Goal: Book appointment/travel/reservation

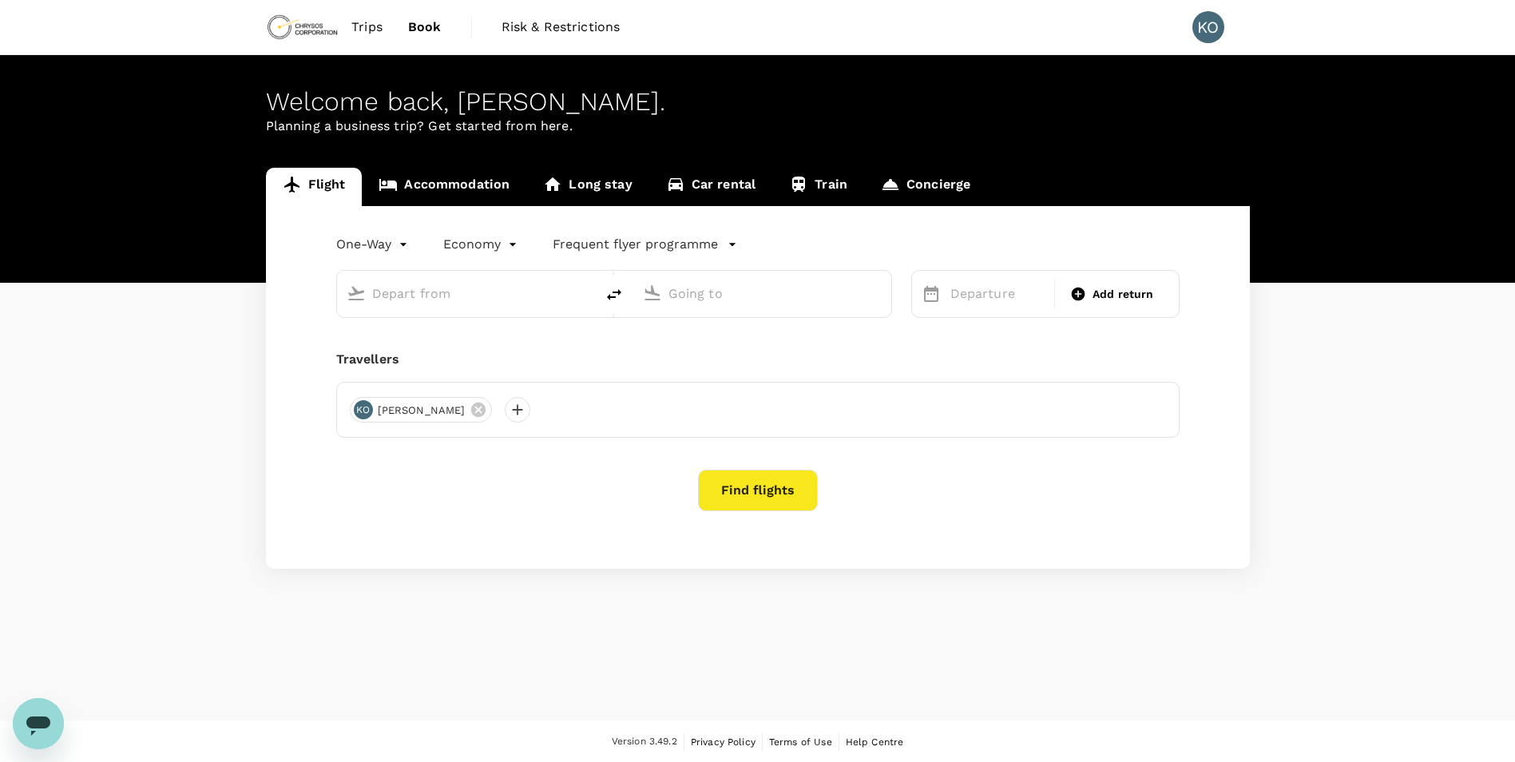
type input "roundtrip"
type input "Vancouver Intl (YVR)"
type input "Adelaide (ADL)"
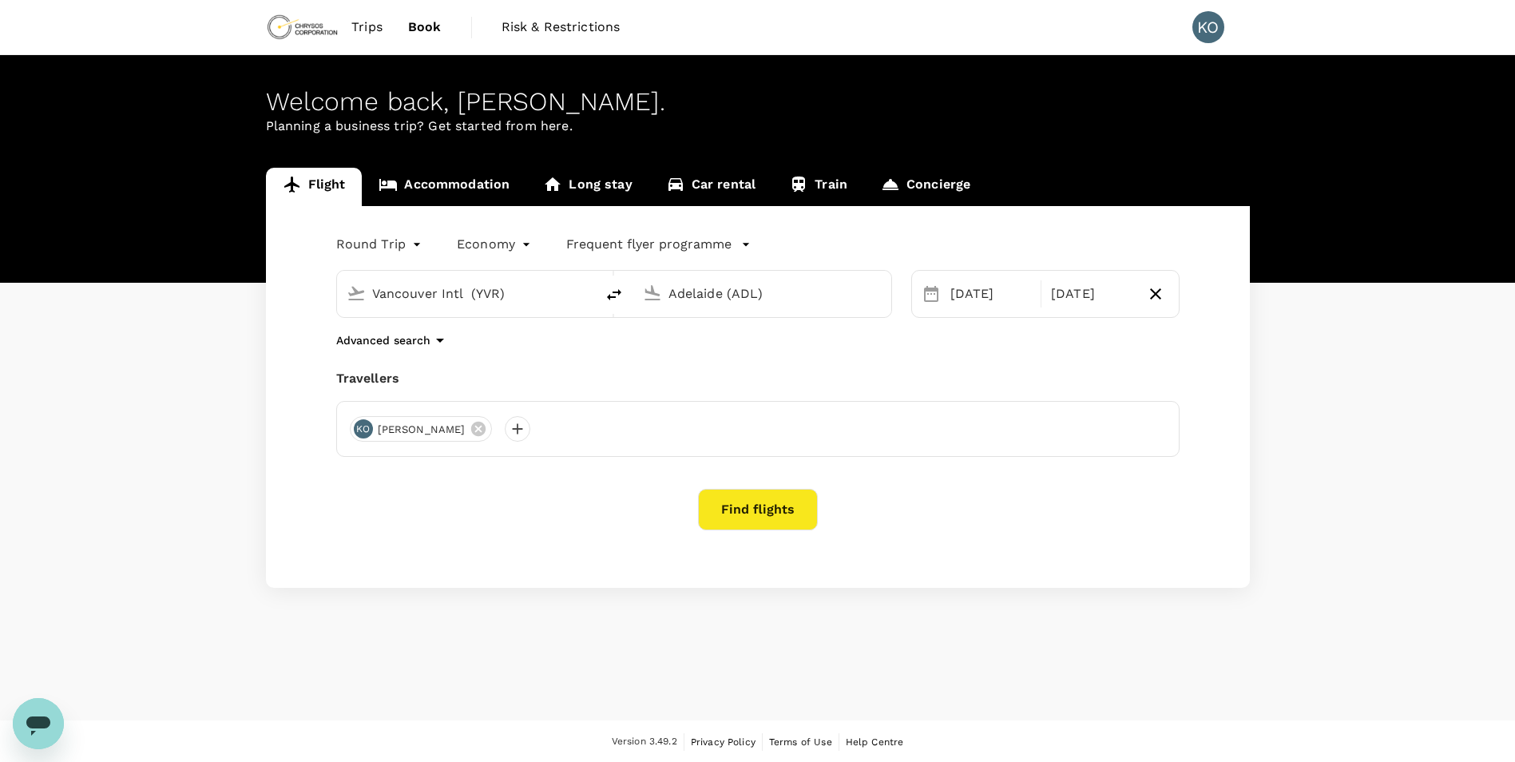
click at [356, 31] on span "Trips" at bounding box center [366, 27] width 31 height 19
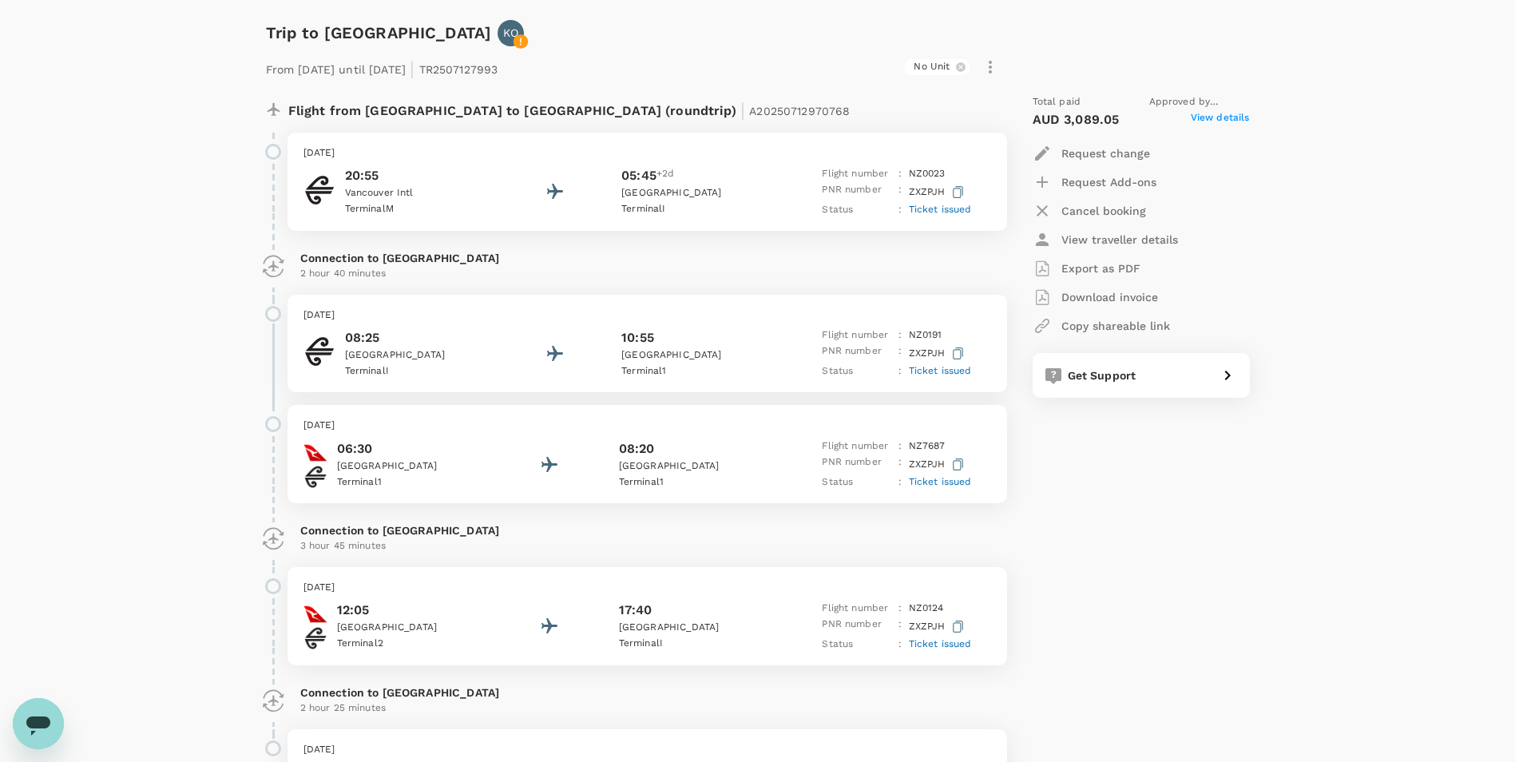
scroll to position [682, 0]
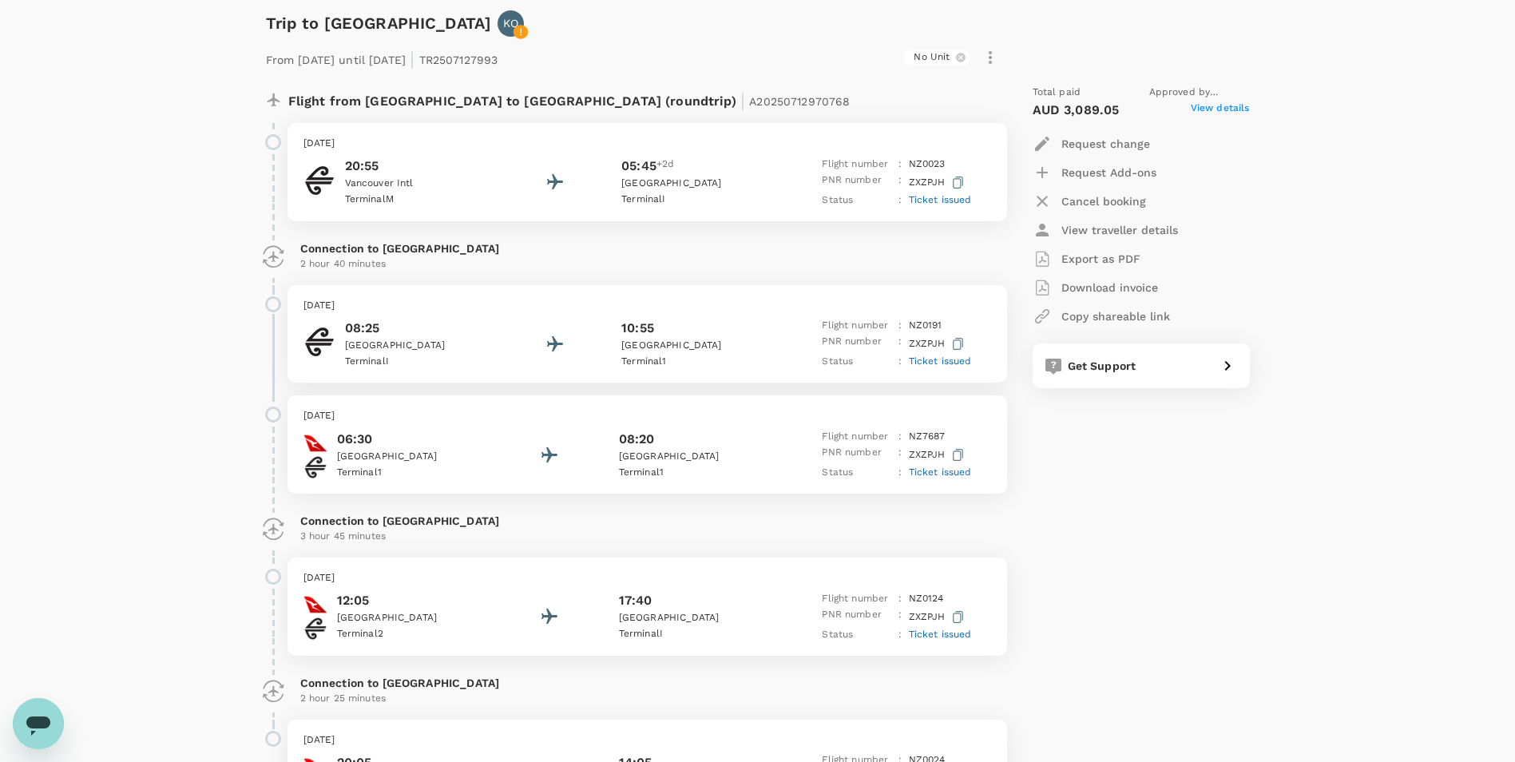
click at [513, 25] on icon at bounding box center [521, 32] width 16 height 16
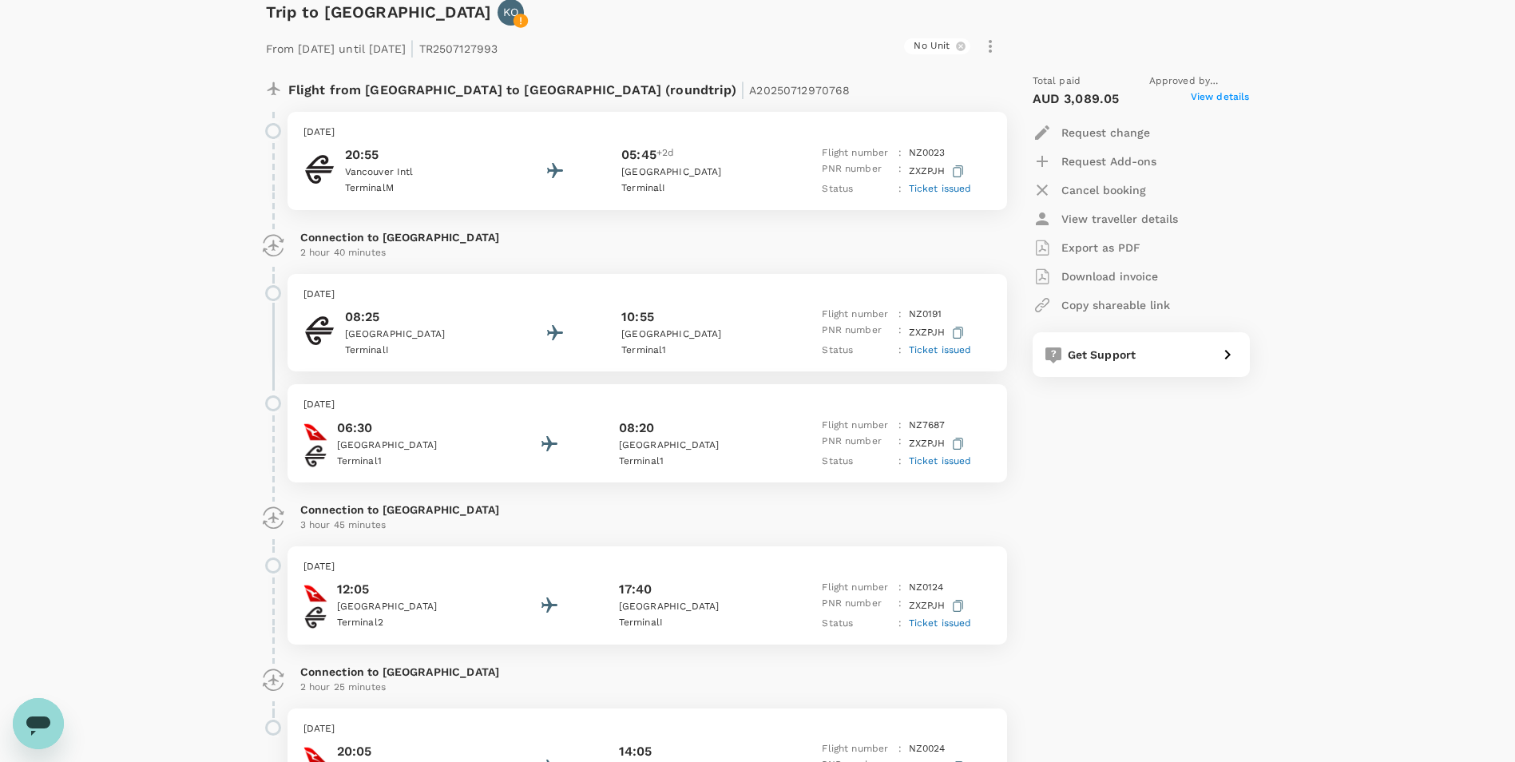
scroll to position [602, 0]
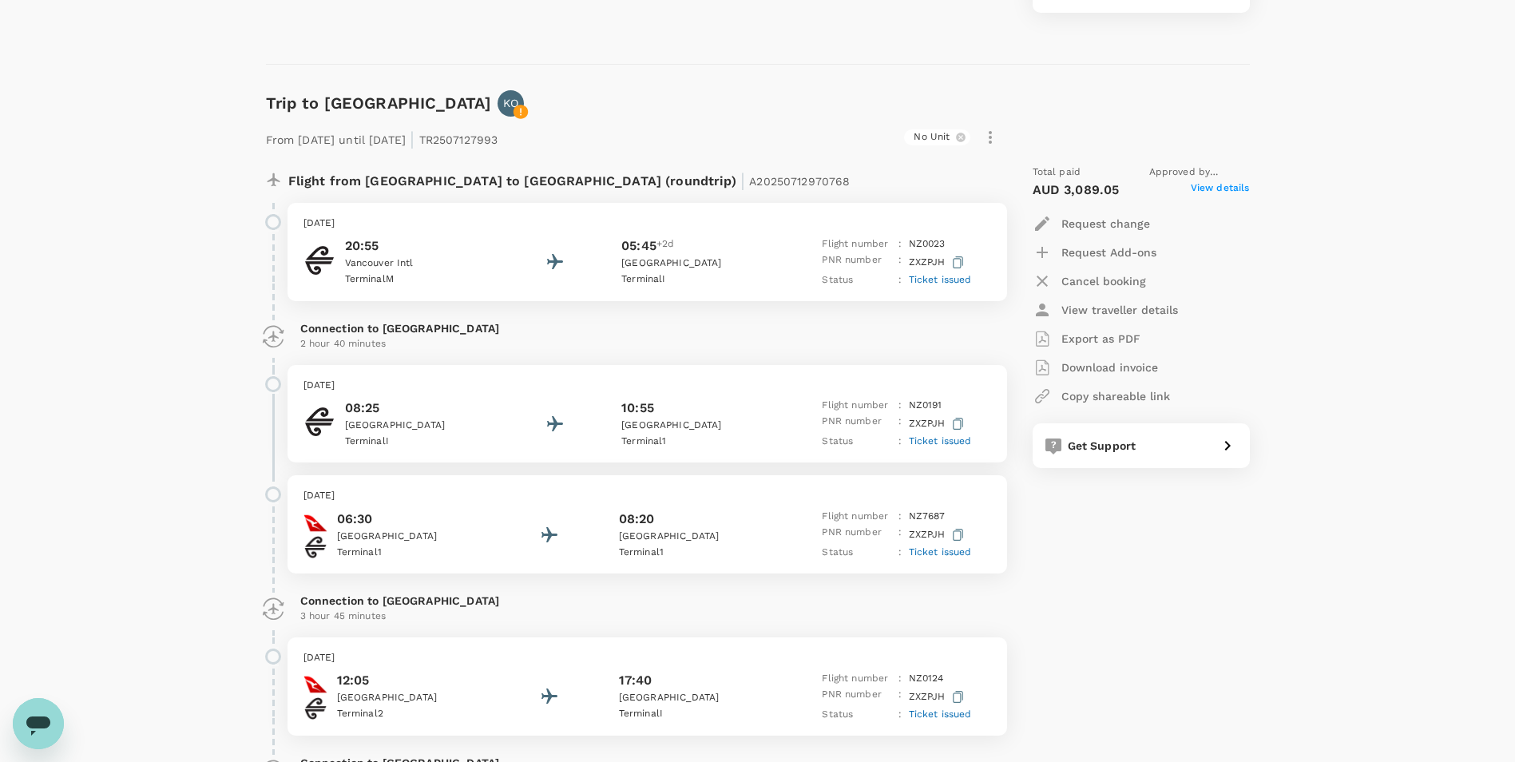
click at [927, 284] on span "Ticket issued" at bounding box center [940, 279] width 63 height 11
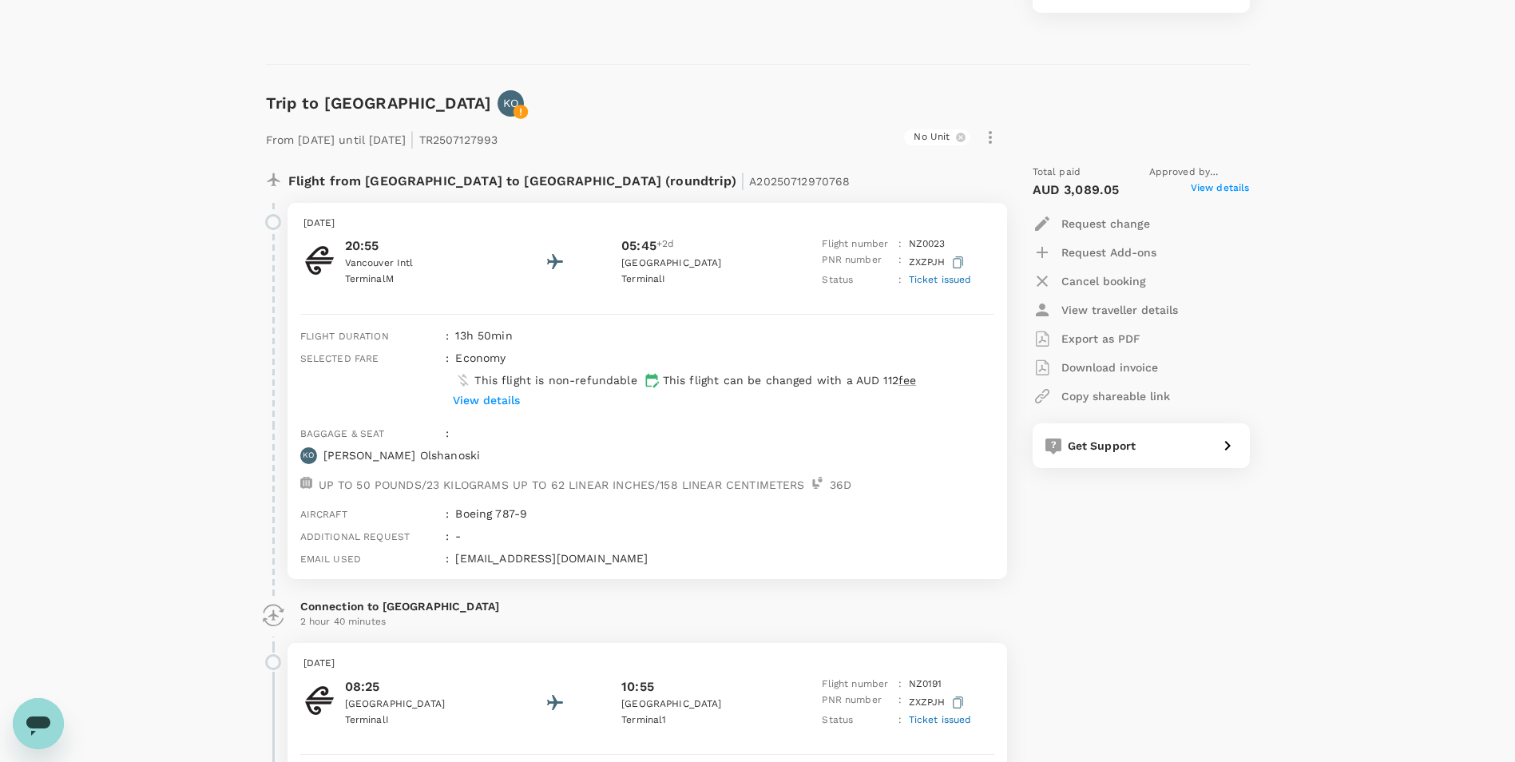
click at [482, 407] on p "View details" at bounding box center [486, 400] width 67 height 16
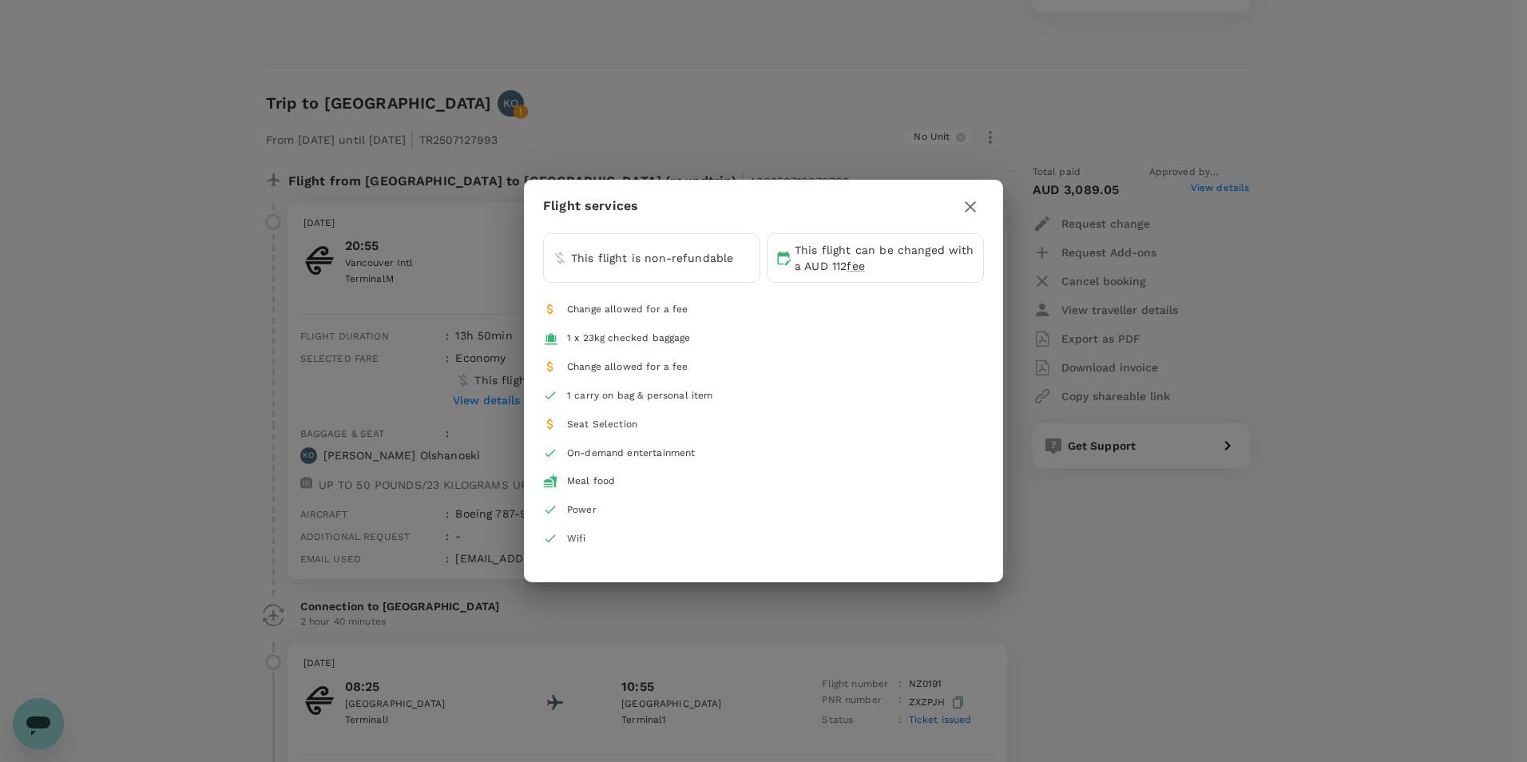
click at [975, 208] on icon "button" at bounding box center [970, 206] width 19 height 19
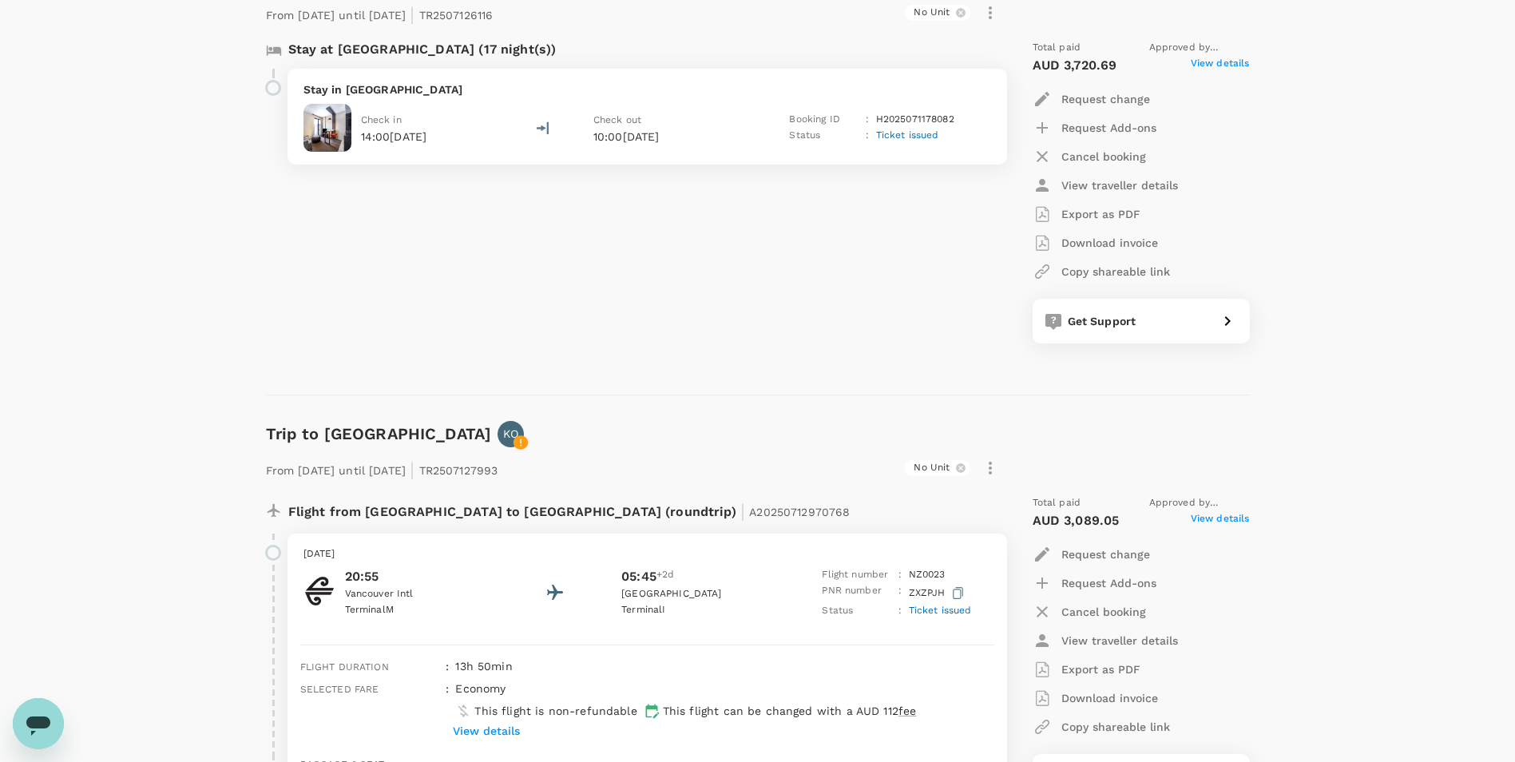
scroll to position [203, 0]
